Goal: Task Accomplishment & Management: Manage account settings

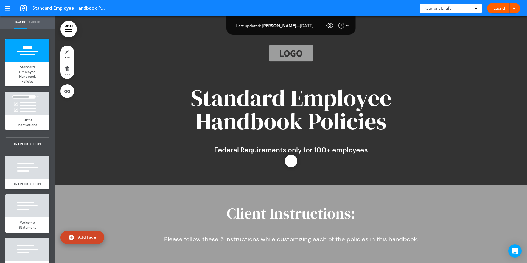
click at [497, 6] on link "Launch" at bounding box center [499, 8] width 17 height 10
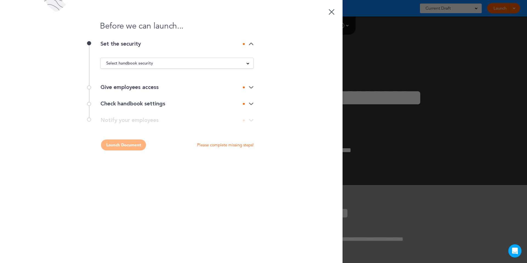
click at [222, 62] on div "Select handbook security" at bounding box center [177, 63] width 153 height 6
click at [187, 82] on li "Private link" at bounding box center [177, 83] width 153 height 7
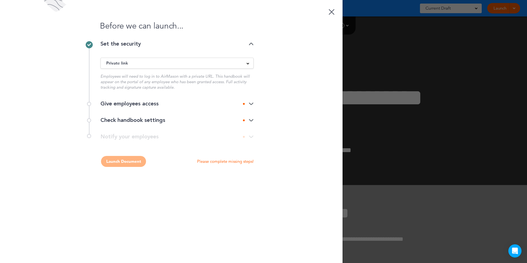
click at [176, 102] on div "Give employees access" at bounding box center [176, 103] width 153 height 5
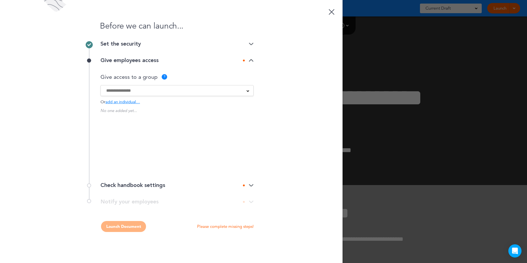
click at [156, 91] on input at bounding box center [173, 91] width 134 height 6
click at [192, 75] on div "Give access to a group ?" at bounding box center [176, 76] width 153 height 5
click at [134, 103] on span "add an individual…" at bounding box center [122, 102] width 35 height 4
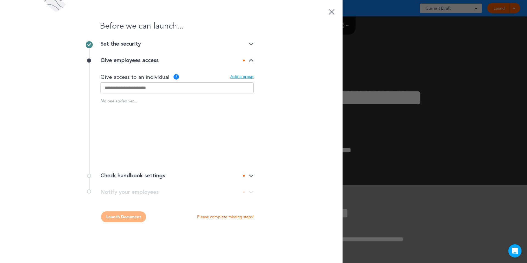
click at [138, 87] on input "text" at bounding box center [176, 87] width 153 height 11
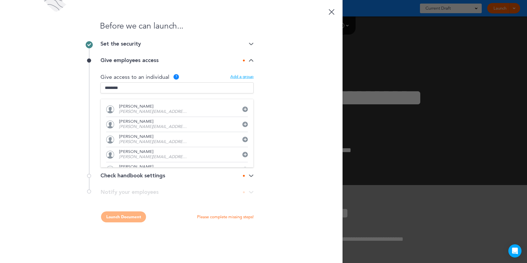
type input "********"
click at [141, 123] on p "[PERSON_NAME]" at bounding box center [153, 122] width 69 height 4
click at [263, 134] on div "Before we can launch... Set the security Private link Public link Private link …" at bounding box center [171, 131] width 342 height 263
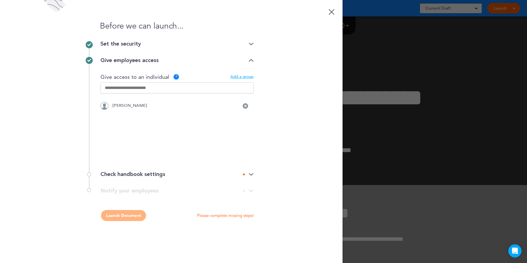
click at [153, 177] on div "Check handbook settings" at bounding box center [176, 173] width 153 height 5
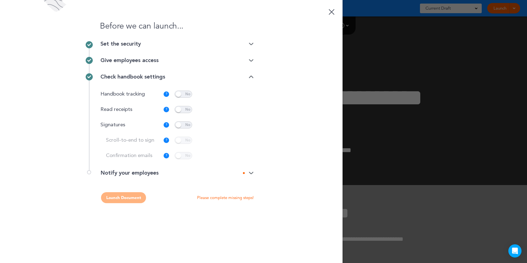
click at [179, 115] on div "Handbook tracking ? Captures activity regarding where and when this handbook is…" at bounding box center [176, 125] width 153 height 80
click at [181, 112] on span at bounding box center [184, 109] width 18 height 7
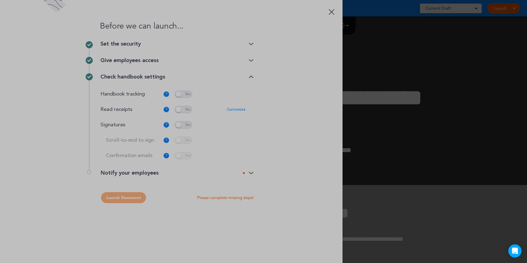
click at [181, 125] on body "This handbook [GEOGRAPHIC_DATA] Settings Signatures Collaborators Your Handbook…" at bounding box center [263, 131] width 527 height 263
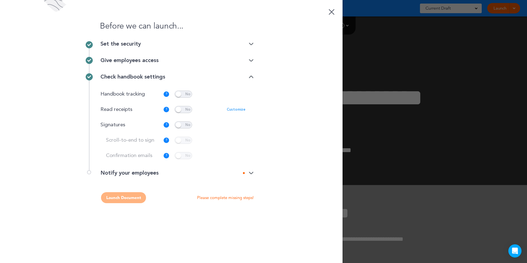
click at [182, 138] on div "Scroll-to-end to sign ? Employee is required to scroll to the end of the docume…" at bounding box center [175, 140] width 139 height 7
click at [182, 142] on div "Scroll-to-end to sign ? Employee is required to scroll to the end of the docume…" at bounding box center [175, 140] width 139 height 7
click at [183, 125] on span at bounding box center [184, 124] width 18 height 7
click at [183, 141] on span at bounding box center [184, 140] width 18 height 7
click at [182, 153] on span at bounding box center [184, 155] width 18 height 7
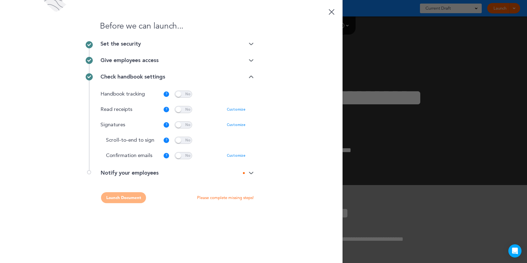
click at [232, 172] on div "Notify your employees" at bounding box center [176, 172] width 153 height 5
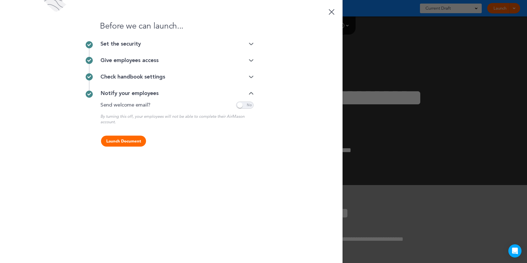
drag, startPoint x: 249, startPoint y: 103, endPoint x: 245, endPoint y: 105, distance: 4.4
click at [249, 104] on span at bounding box center [245, 105] width 18 height 7
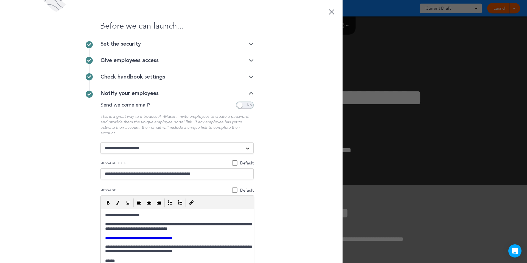
scroll to position [62, 0]
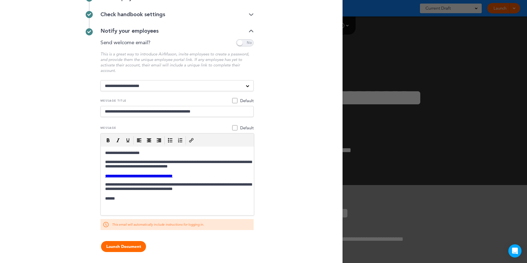
click at [138, 246] on button "Launch Document" at bounding box center [123, 246] width 45 height 11
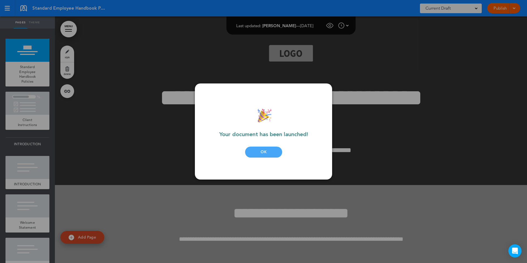
click at [257, 154] on div "OK" at bounding box center [263, 152] width 37 height 11
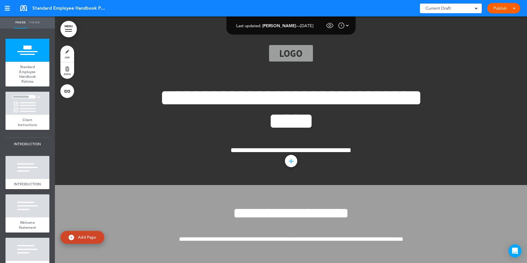
scroll to position [0, 0]
click at [502, 12] on link "Publish" at bounding box center [499, 8] width 17 height 10
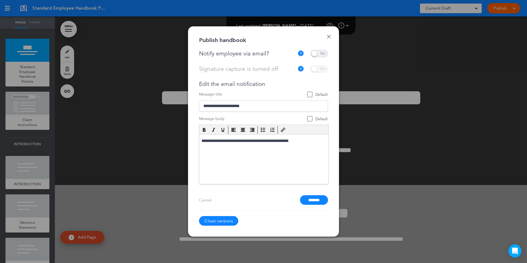
click at [334, 34] on div "**********" at bounding box center [263, 131] width 151 height 210
click at [328, 37] on link "Done" at bounding box center [329, 37] width 4 height 4
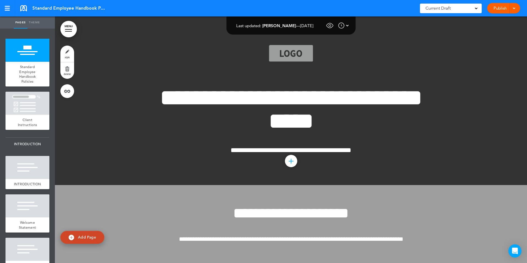
click at [514, 11] on div at bounding box center [512, 8] width 5 height 10
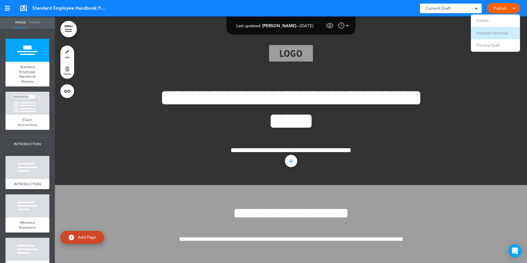
click at [506, 32] on span "Request Approval" at bounding box center [492, 32] width 32 height 5
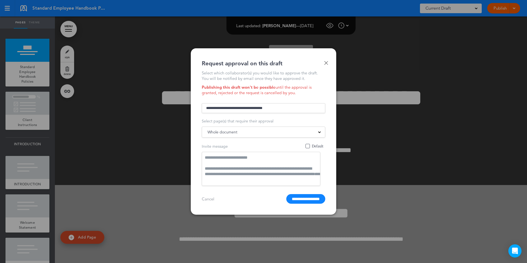
click at [278, 102] on form "Select page(s) that require their approval Whole document Whole document Standa…" at bounding box center [263, 153] width 123 height 102
click at [276, 103] on input "text" at bounding box center [263, 108] width 123 height 10
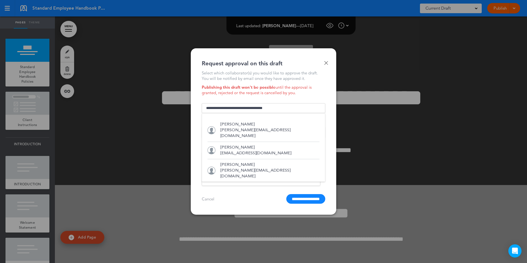
click at [285, 97] on div "Select which collaborator(s) you would like to approve the draft. You will be n…" at bounding box center [263, 137] width 123 height 134
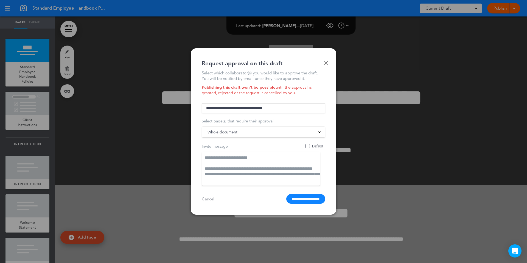
click at [271, 133] on div "Whole document" at bounding box center [263, 132] width 123 height 6
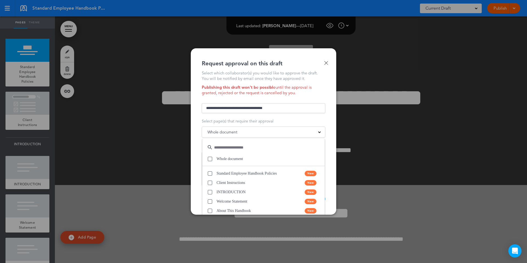
click at [271, 133] on div "Whole document" at bounding box center [263, 132] width 123 height 6
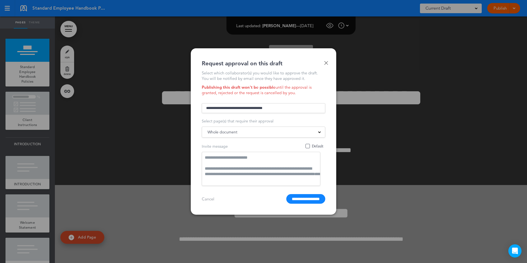
click at [207, 201] on link "Cancel" at bounding box center [208, 199] width 13 height 4
